Goal: Check status: Check status

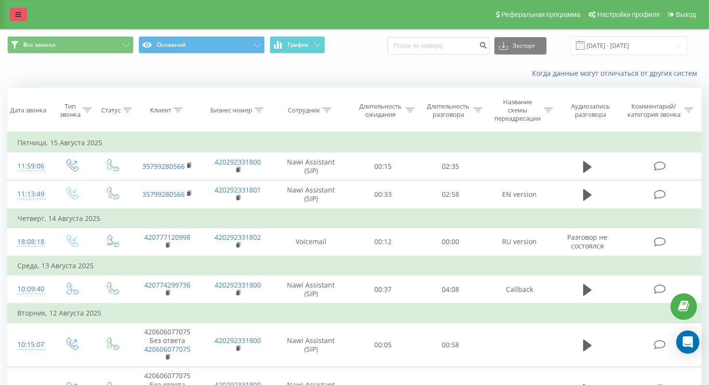
click at [18, 11] on icon at bounding box center [18, 14] width 6 height 7
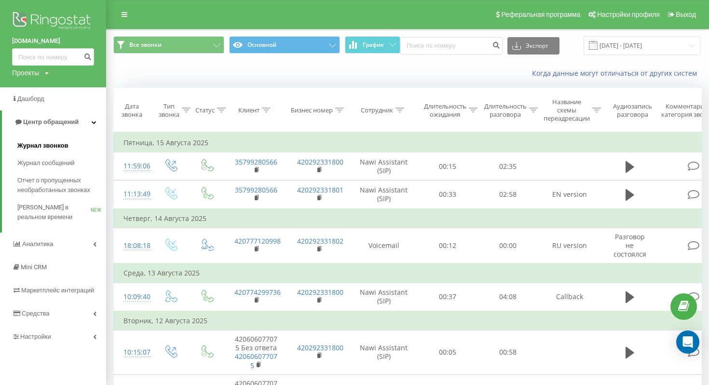
click at [50, 147] on span "Журнал звонков" at bounding box center [42, 146] width 51 height 10
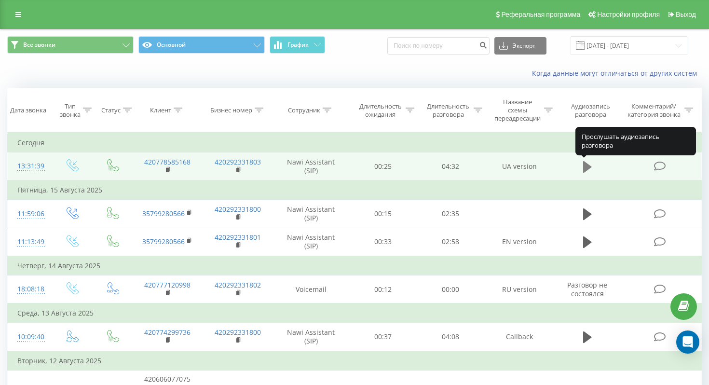
click at [588, 164] on icon at bounding box center [587, 166] width 9 height 13
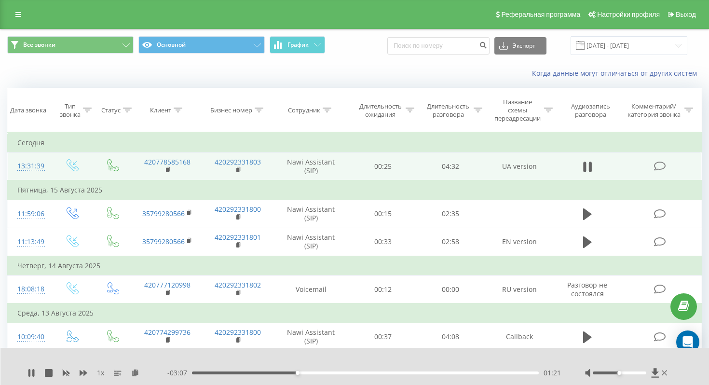
click at [588, 164] on icon at bounding box center [587, 166] width 9 height 13
click at [266, 372] on div "01:22" at bounding box center [365, 372] width 347 height 3
click at [33, 375] on icon at bounding box center [31, 373] width 8 height 8
click at [250, 372] on div "01:02" at bounding box center [365, 372] width 347 height 3
click at [34, 371] on icon at bounding box center [33, 373] width 2 height 8
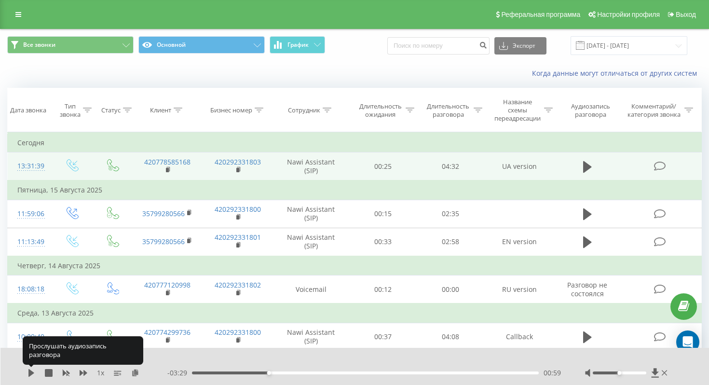
click at [34, 371] on icon at bounding box center [31, 373] width 8 height 8
click at [34, 371] on icon at bounding box center [33, 373] width 2 height 8
click at [34, 371] on icon at bounding box center [31, 373] width 8 height 8
click at [34, 371] on icon at bounding box center [33, 373] width 2 height 8
click at [34, 371] on icon at bounding box center [31, 373] width 8 height 8
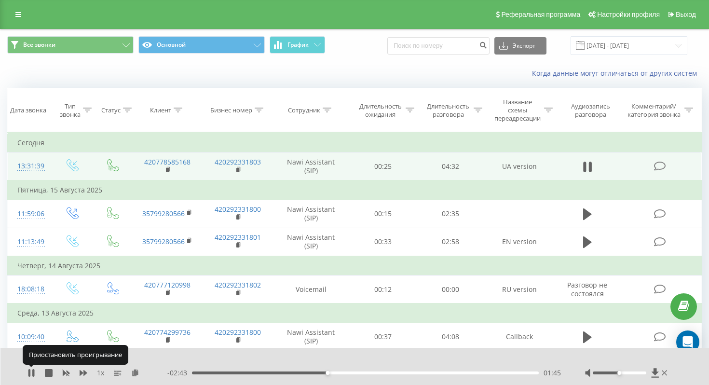
click at [34, 371] on icon at bounding box center [33, 373] width 2 height 8
click at [34, 371] on icon at bounding box center [31, 373] width 8 height 8
click at [34, 371] on icon at bounding box center [33, 373] width 2 height 8
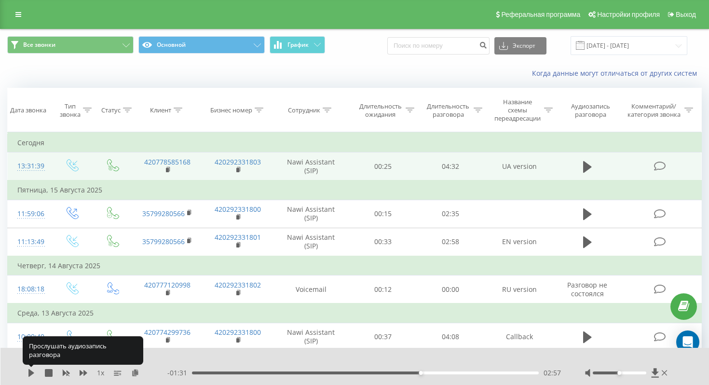
click at [34, 371] on icon at bounding box center [31, 373] width 8 height 8
